Goal: Task Accomplishment & Management: Manage account settings

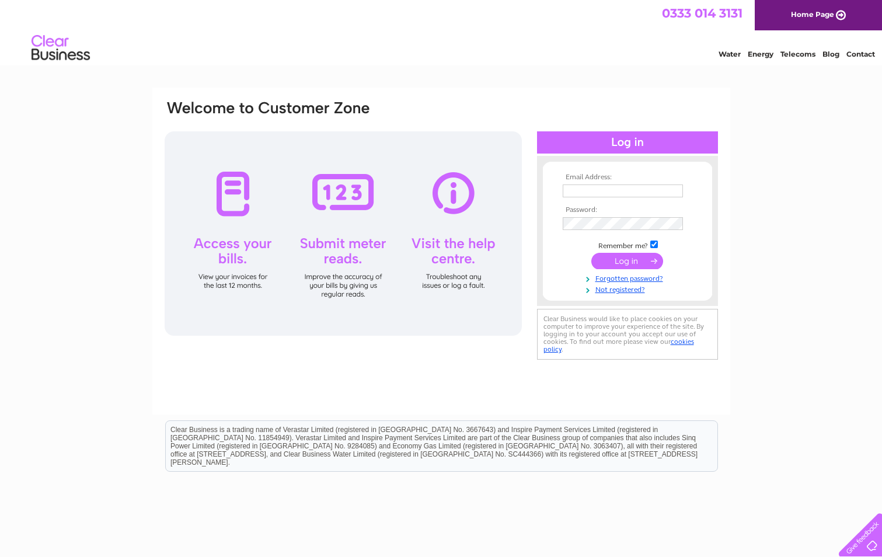
type input "[EMAIL_ADDRESS][DOMAIN_NAME]"
click at [613, 261] on input "submit" at bounding box center [627, 261] width 72 height 16
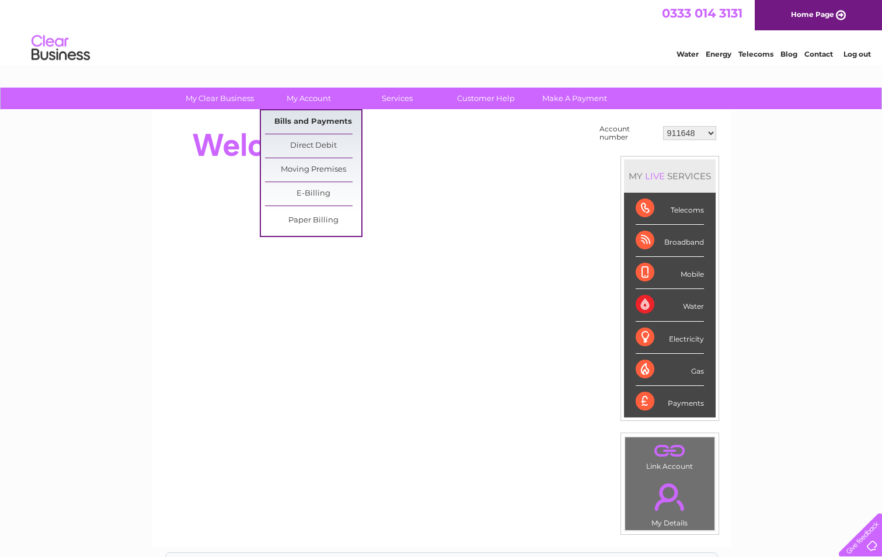
click at [303, 114] on link "Bills and Payments" at bounding box center [313, 121] width 96 height 23
click at [313, 117] on link "Bills and Payments" at bounding box center [313, 121] width 96 height 23
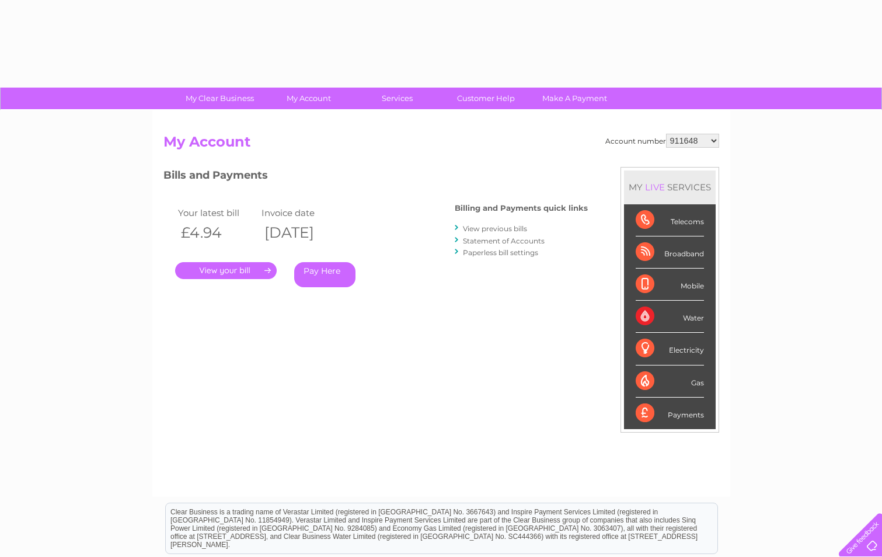
click at [686, 141] on select "911648 975946 979041 980046 990352 990353 990356 990361 997232 1080773 1081707 …" at bounding box center [692, 141] width 53 height 14
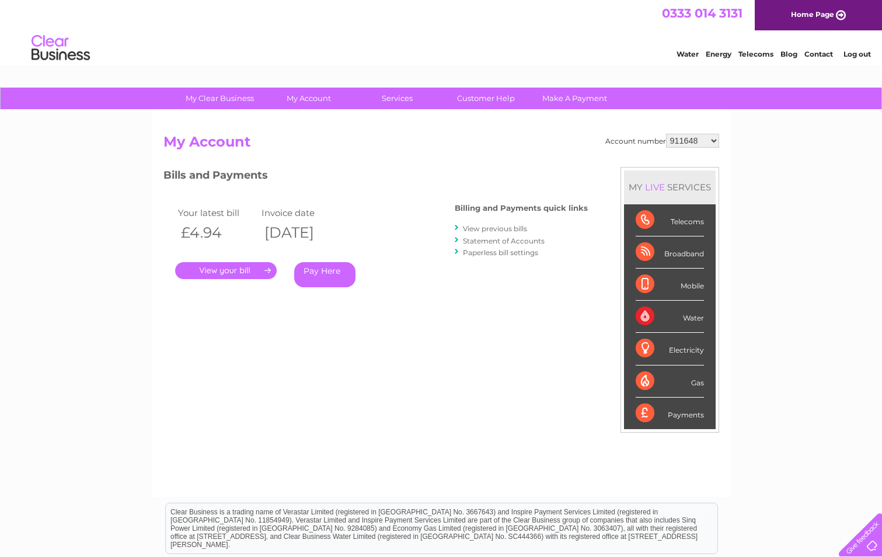
select select "30308352"
click at [666, 134] on select "911648 975946 979041 980046 990352 990353 990356 990361 997232 1080773 1081707 …" at bounding box center [692, 141] width 53 height 14
click at [504, 241] on link "Statement of Accounts" at bounding box center [504, 240] width 82 height 9
